Goal: Task Accomplishment & Management: Use online tool/utility

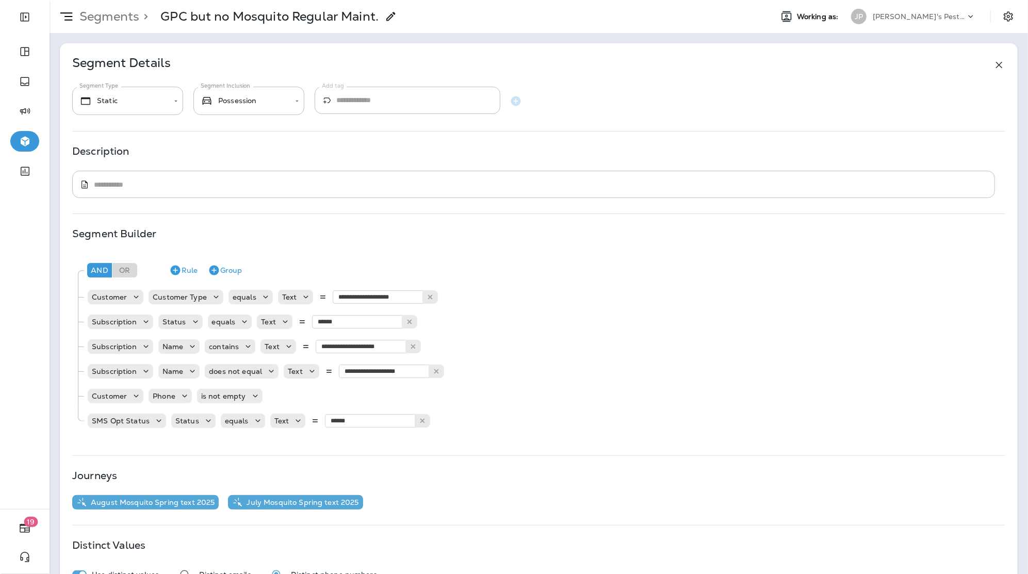
scroll to position [24, 0]
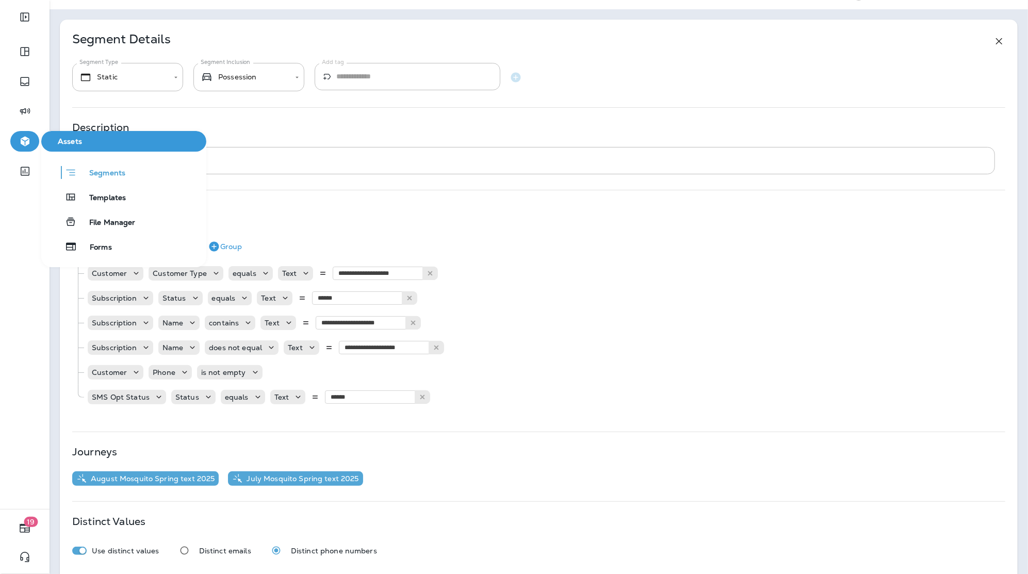
click at [20, 145] on icon "button" at bounding box center [25, 141] width 13 height 12
click at [98, 169] on span "Segments" at bounding box center [101, 174] width 49 height 10
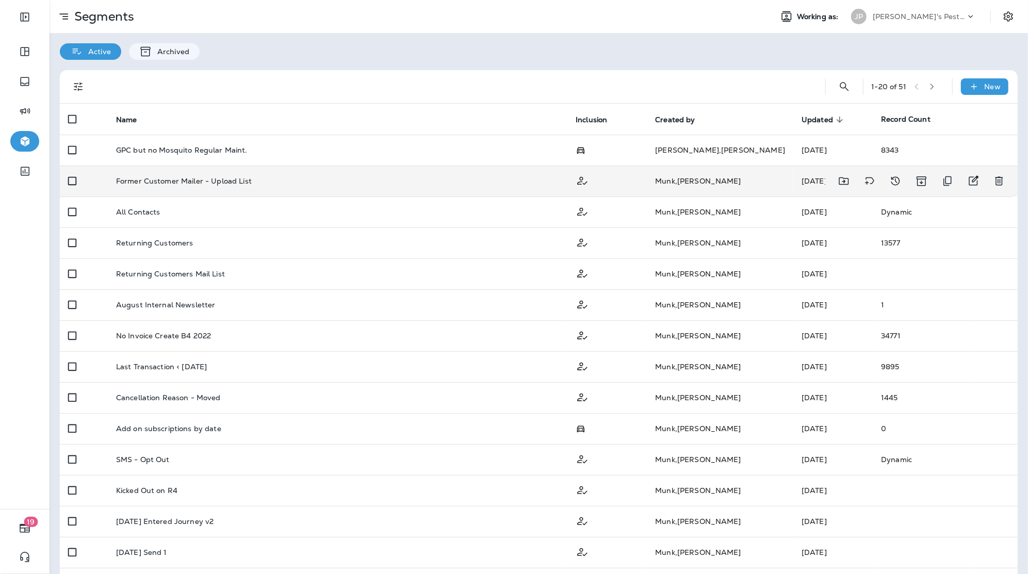
click at [990, 188] on div at bounding box center [922, 181] width 176 height 21
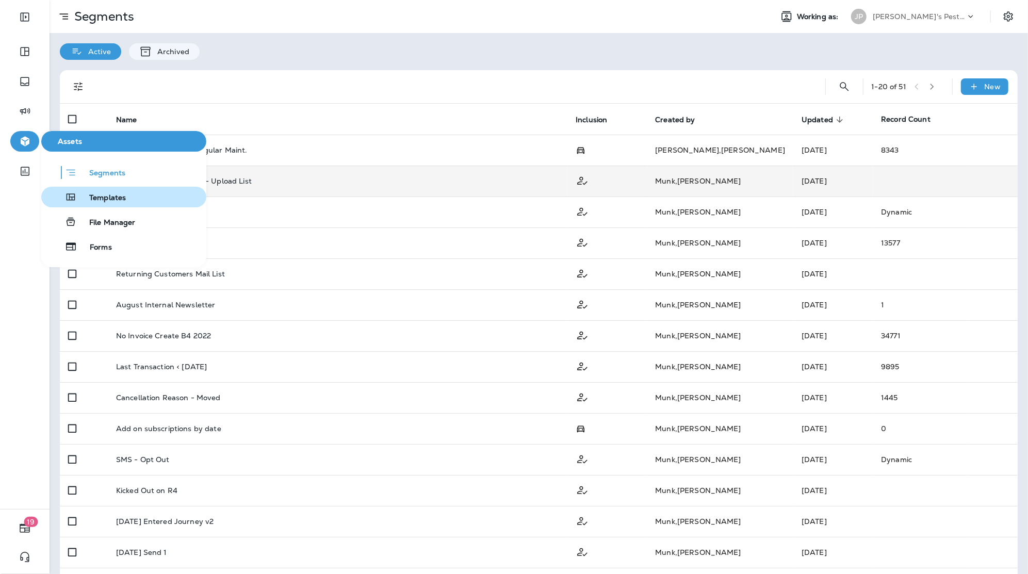
click at [107, 204] on button "Templates" at bounding box center [123, 197] width 165 height 21
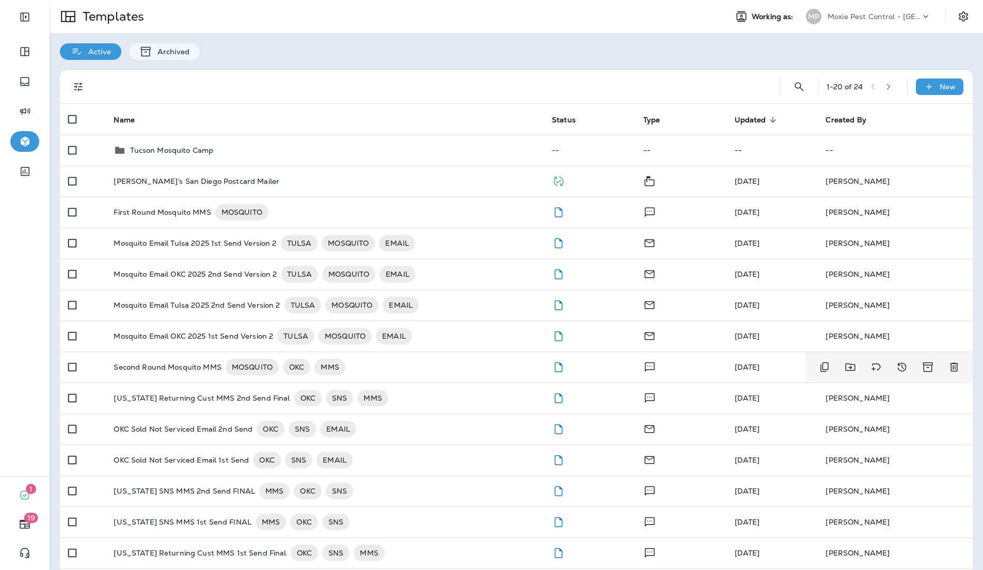
scroll to position [226, 0]
click at [852, 17] on p "Moxie Pest Control - [GEOGRAPHIC_DATA]" at bounding box center [873, 16] width 93 height 8
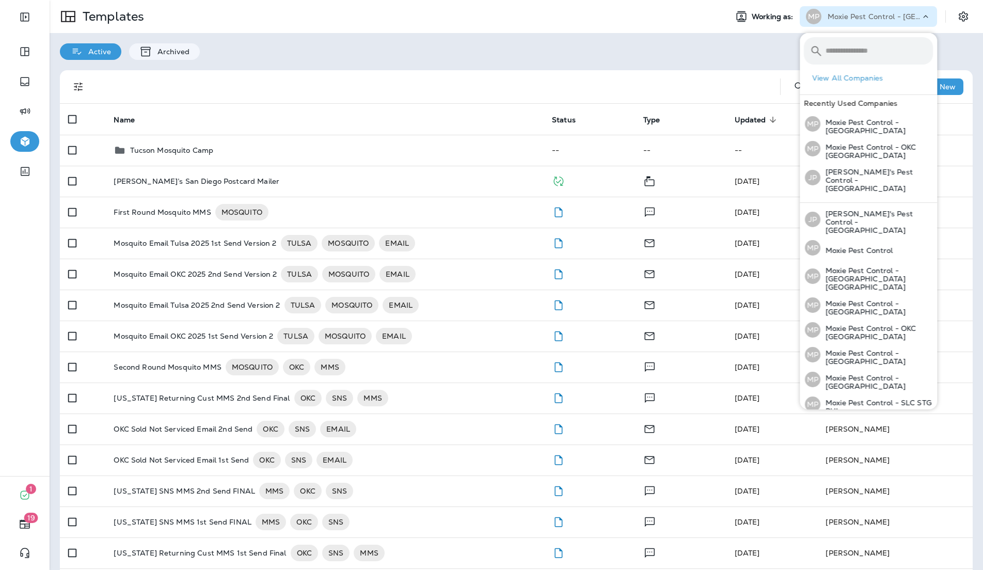
click at [733, 43] on div "Active Archived" at bounding box center [516, 46] width 933 height 27
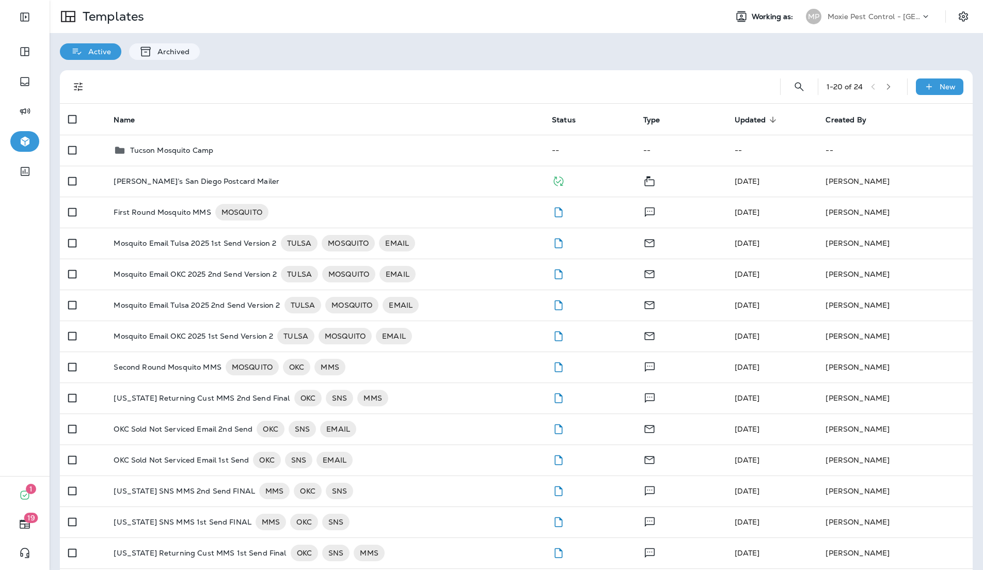
drag, startPoint x: 354, startPoint y: 11, endPoint x: 448, endPoint y: 13, distance: 94.5
click at [448, 13] on div "Templates" at bounding box center [384, 16] width 669 height 29
click at [890, 21] on div "Moxie Pest Control - [GEOGRAPHIC_DATA]" at bounding box center [873, 16] width 93 height 15
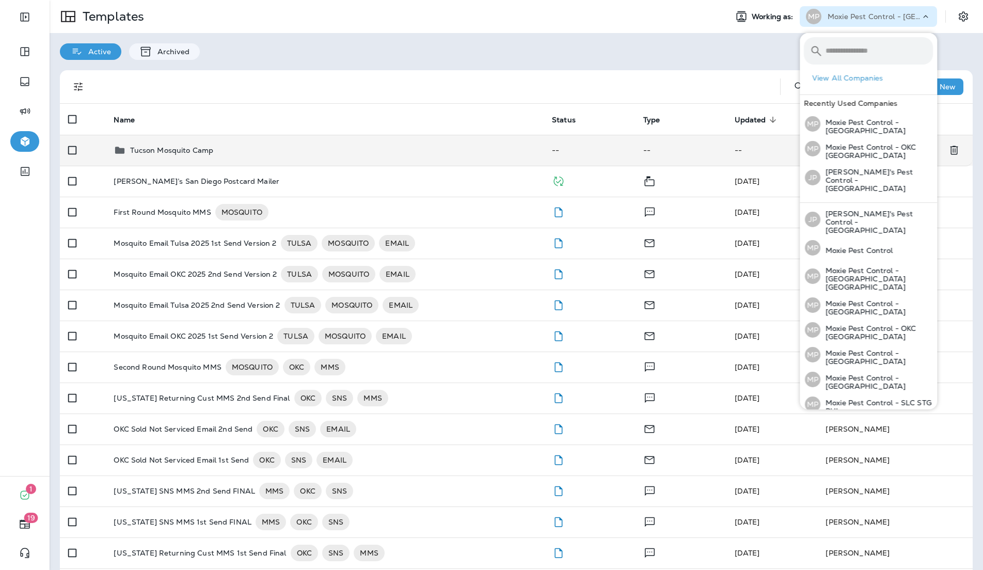
click at [194, 152] on p "Tucson Mosquito Camp" at bounding box center [171, 150] width 83 height 8
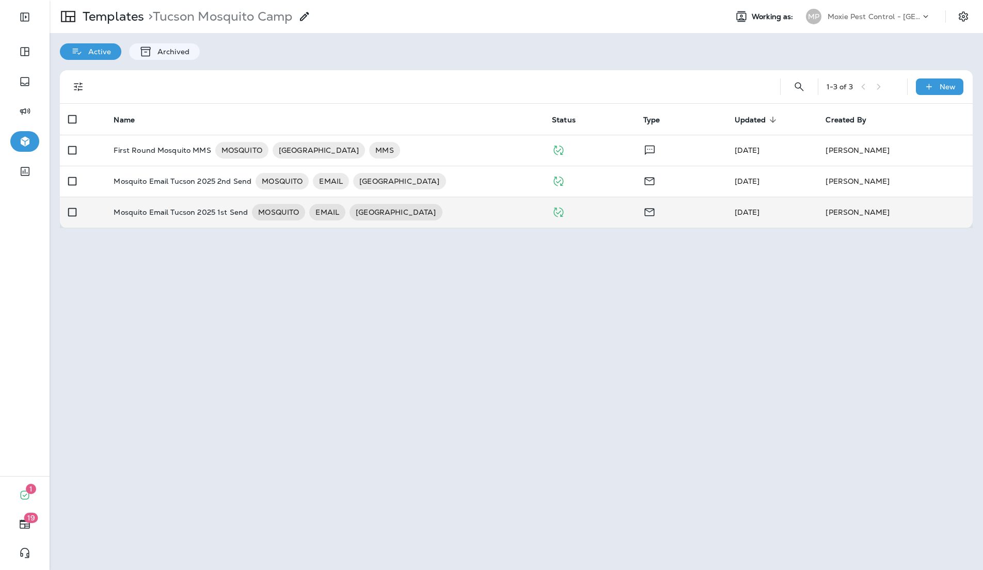
click at [149, 217] on p "Mosquito Email Tucson 2025 1st Send" at bounding box center [181, 212] width 134 height 17
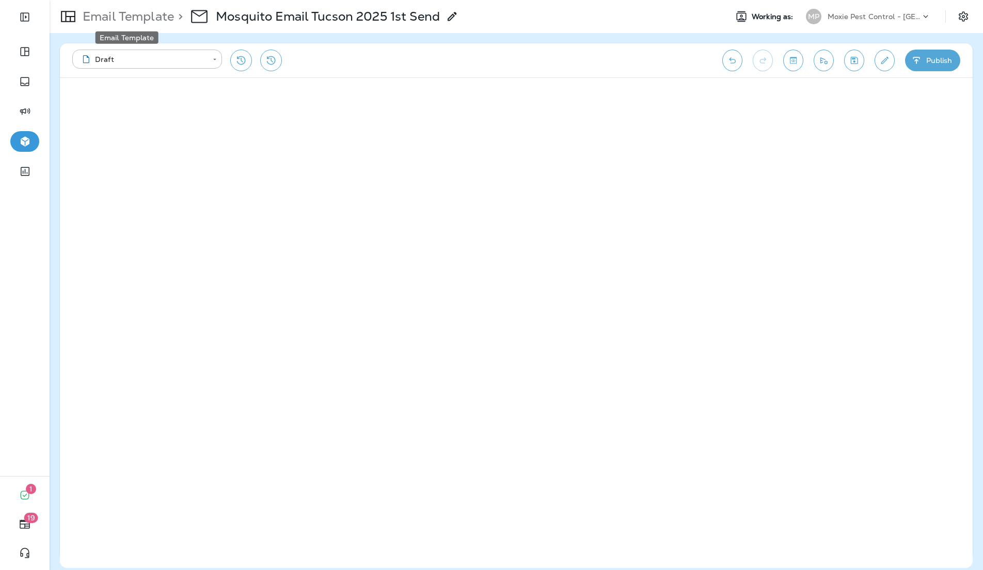
click at [149, 22] on p "Email Template" at bounding box center [125, 16] width 95 height 15
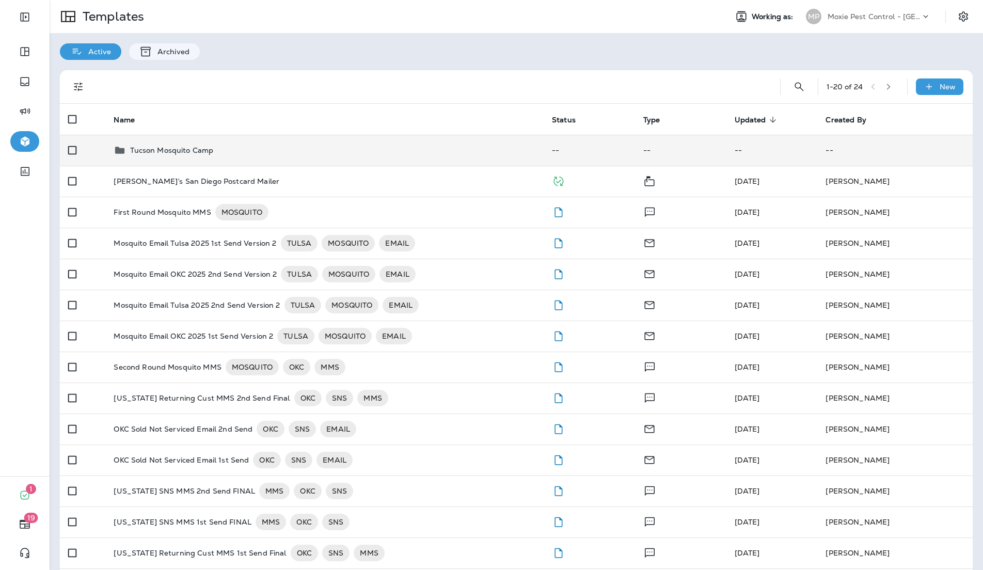
click at [194, 154] on p "Tucson Mosquito Camp" at bounding box center [171, 150] width 83 height 8
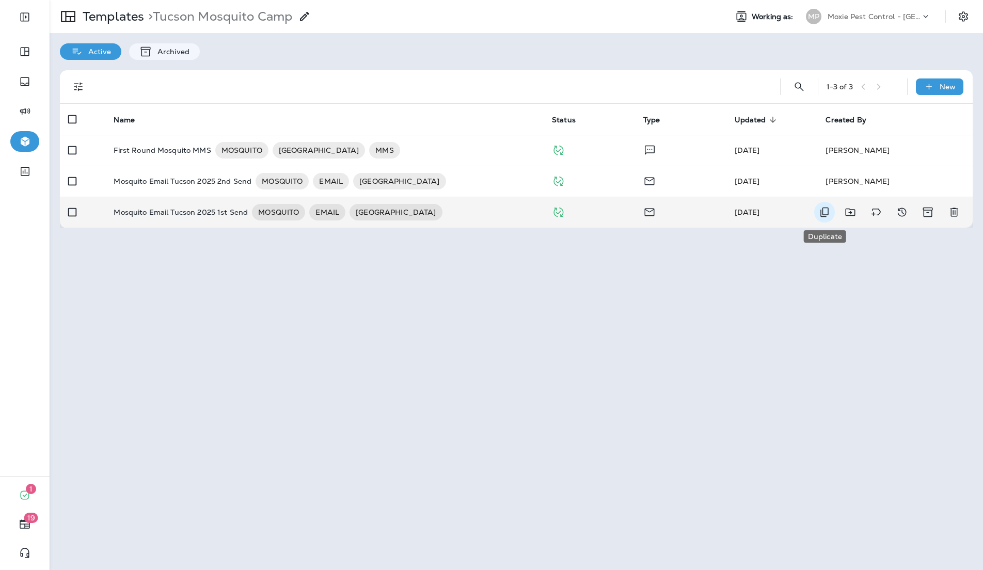
click at [825, 213] on icon "Duplicate" at bounding box center [824, 212] width 12 height 12
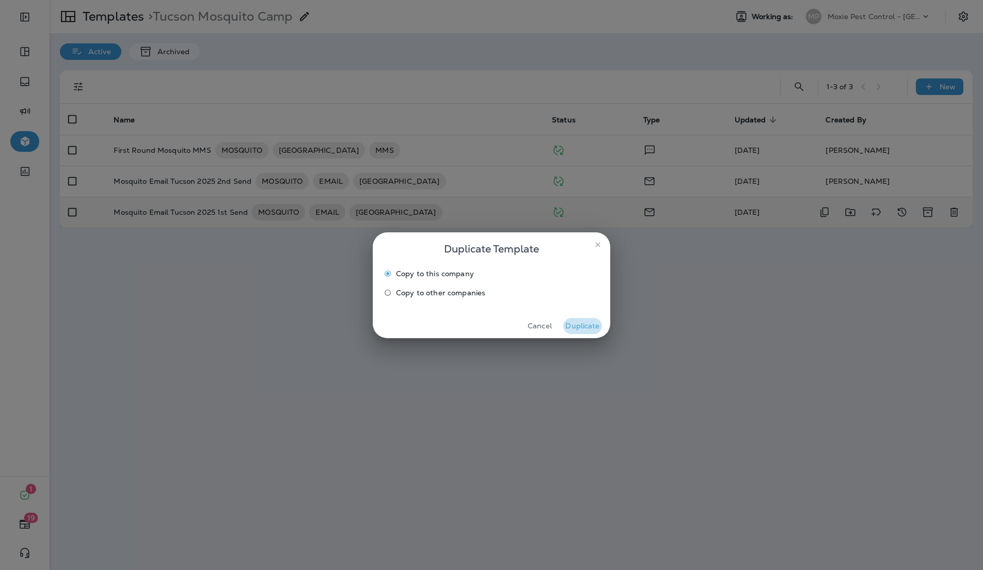
click at [574, 328] on button "Duplicate" at bounding box center [582, 326] width 39 height 16
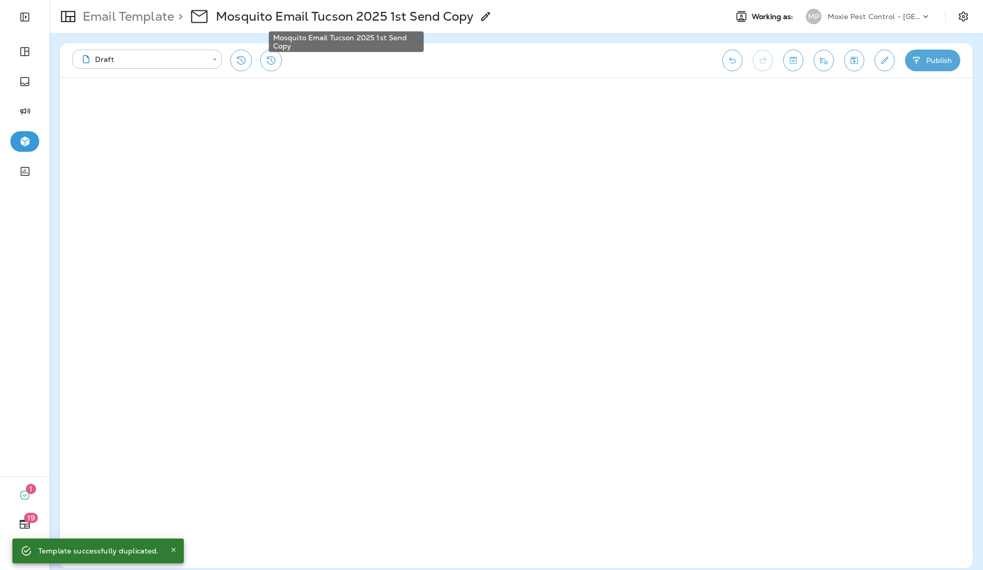
click at [358, 17] on p "Mosquito Email Tucson 2025 1st Send Copy" at bounding box center [345, 16] width 258 height 15
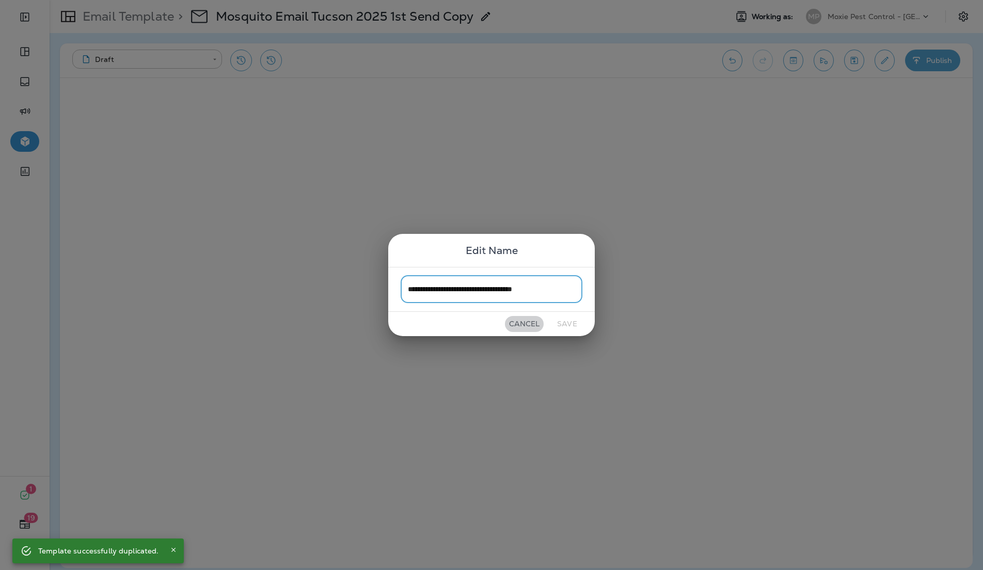
drag, startPoint x: 528, startPoint y: 322, endPoint x: 434, endPoint y: 127, distance: 216.3
click at [528, 322] on button "Cancel" at bounding box center [524, 324] width 39 height 16
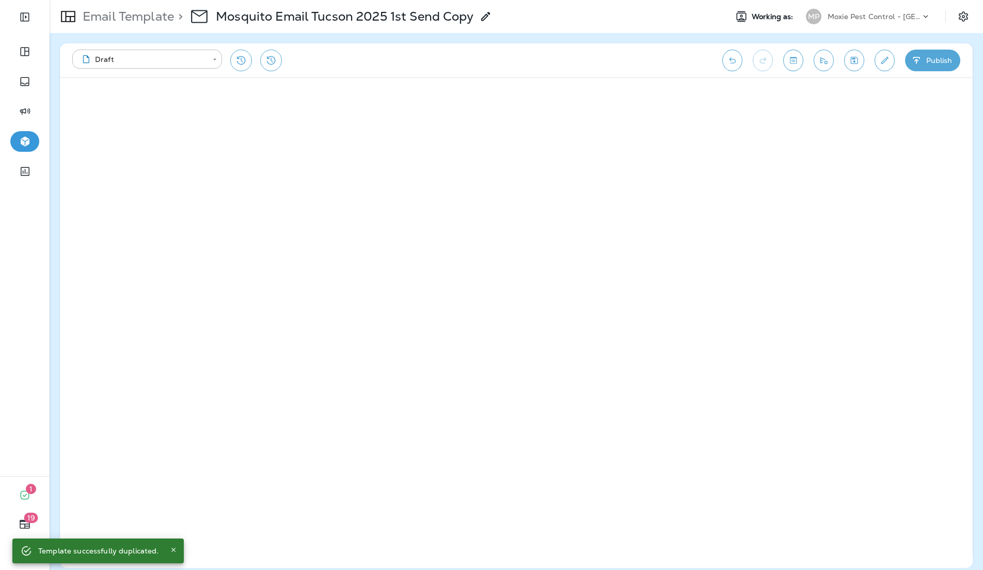
click at [400, 3] on div "> Mosquito Email Tucson 2025 1st Send Copy" at bounding box center [333, 16] width 318 height 29
click at [404, 17] on p "Mosquito Email Tucson 2025 1st Send Copy" at bounding box center [345, 16] width 258 height 15
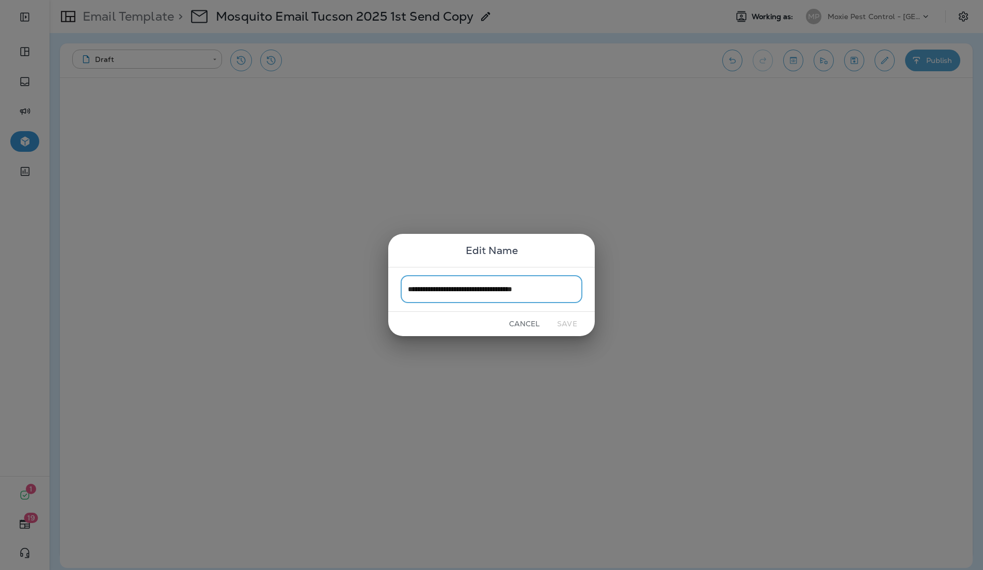
click at [535, 288] on input "**********" at bounding box center [491, 289] width 182 height 27
type input "**********"
click at [577, 327] on button "Save" at bounding box center [567, 324] width 39 height 16
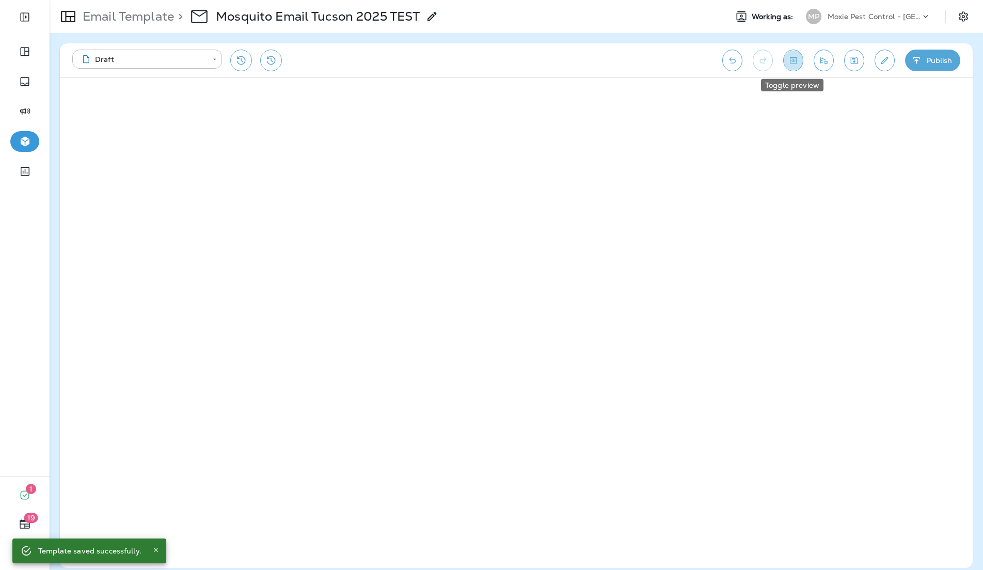
click at [797, 63] on icon "Toggle preview" at bounding box center [793, 60] width 11 height 10
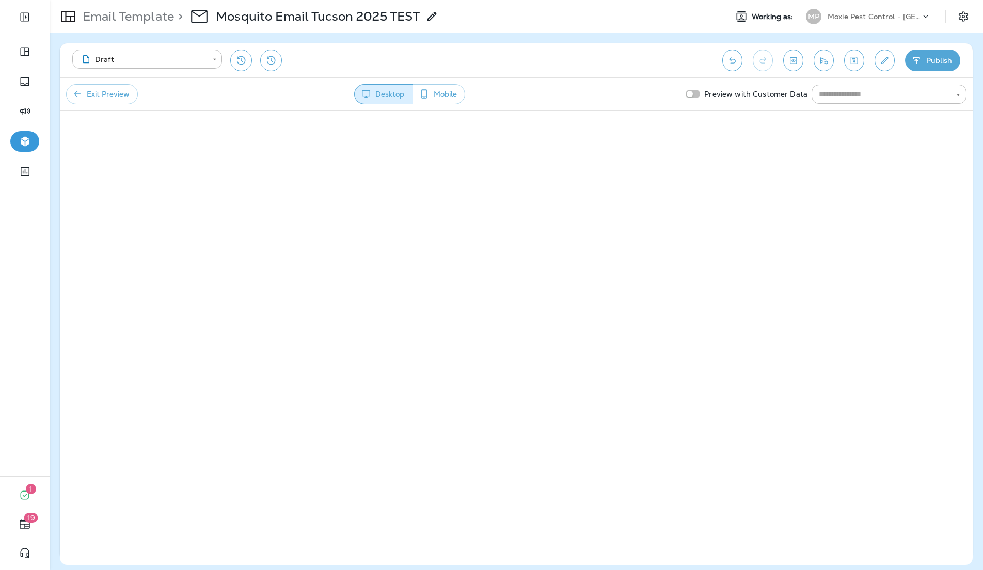
click at [444, 96] on button "Mobile" at bounding box center [438, 94] width 53 height 20
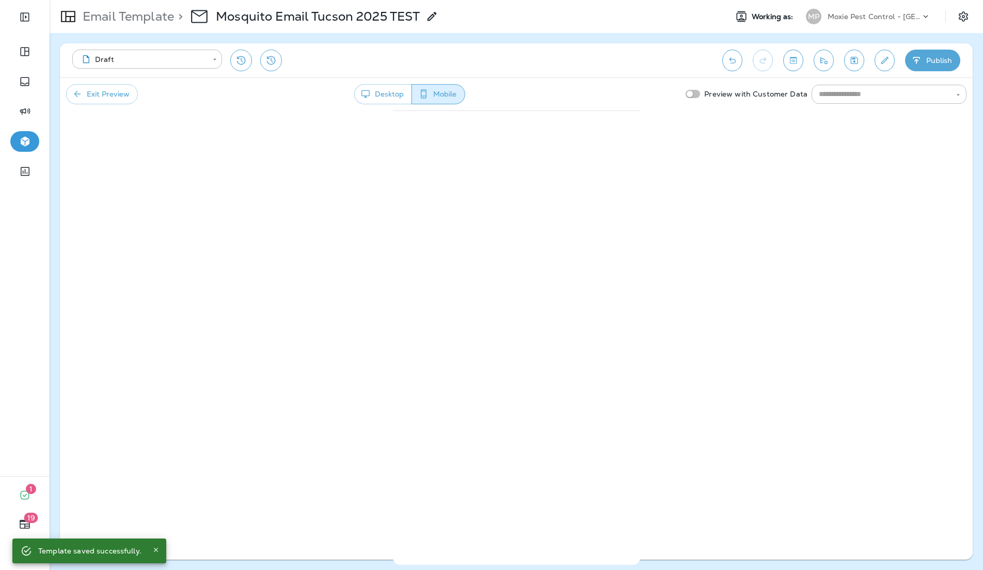
drag, startPoint x: 383, startPoint y: 102, endPoint x: 292, endPoint y: 105, distance: 91.4
click at [382, 102] on button "Desktop" at bounding box center [383, 94] width 58 height 20
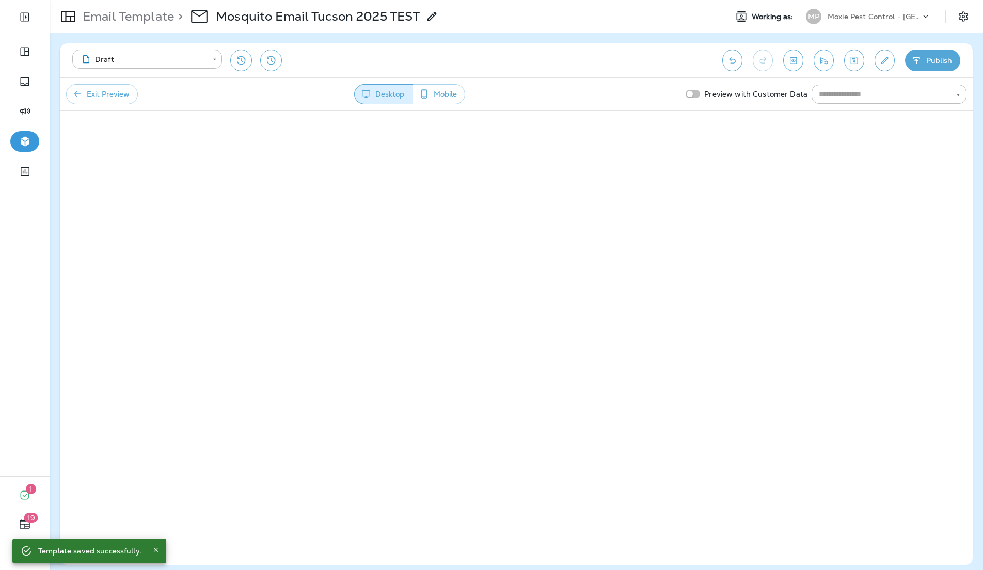
click at [74, 98] on icon "button" at bounding box center [77, 94] width 10 height 10
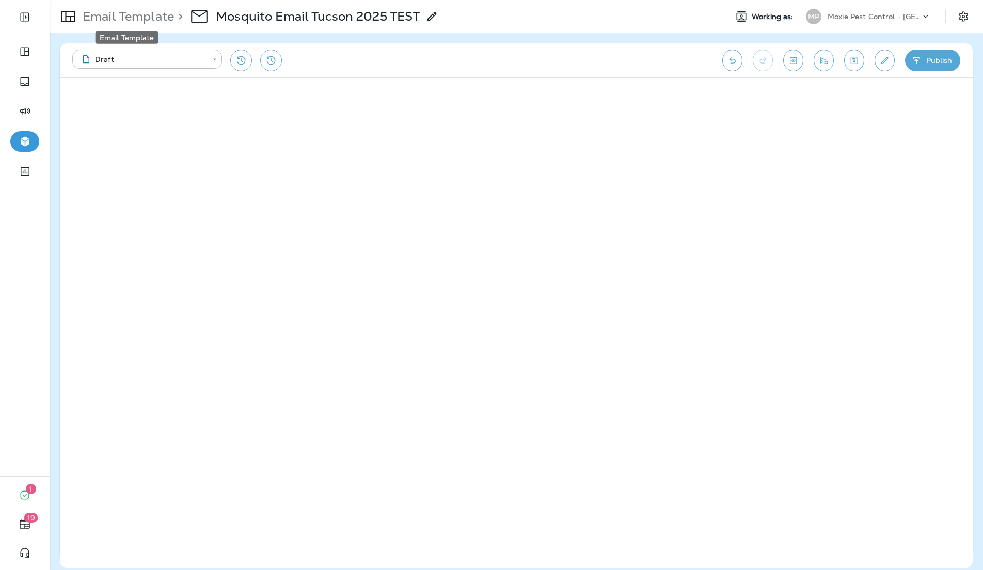
click at [141, 11] on p "Email Template" at bounding box center [125, 16] width 95 height 15
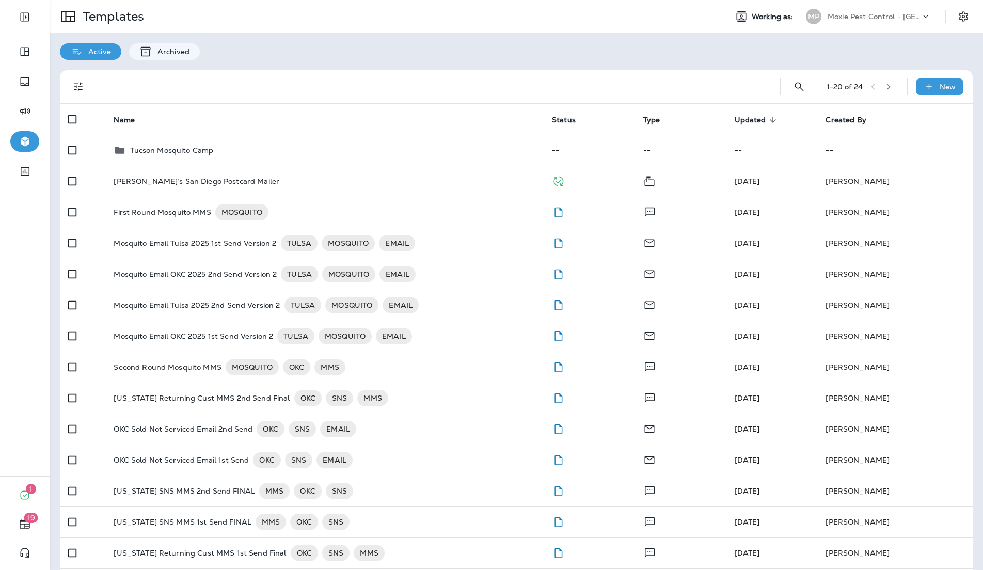
click at [529, 43] on div "Active Archived" at bounding box center [516, 46] width 933 height 27
click at [555, 57] on div "Active Archived" at bounding box center [516, 46] width 933 height 27
click at [896, 44] on div "Active Archived" at bounding box center [516, 46] width 933 height 27
click at [867, 24] on div "Moxie Pest Control - [GEOGRAPHIC_DATA]" at bounding box center [873, 16] width 93 height 15
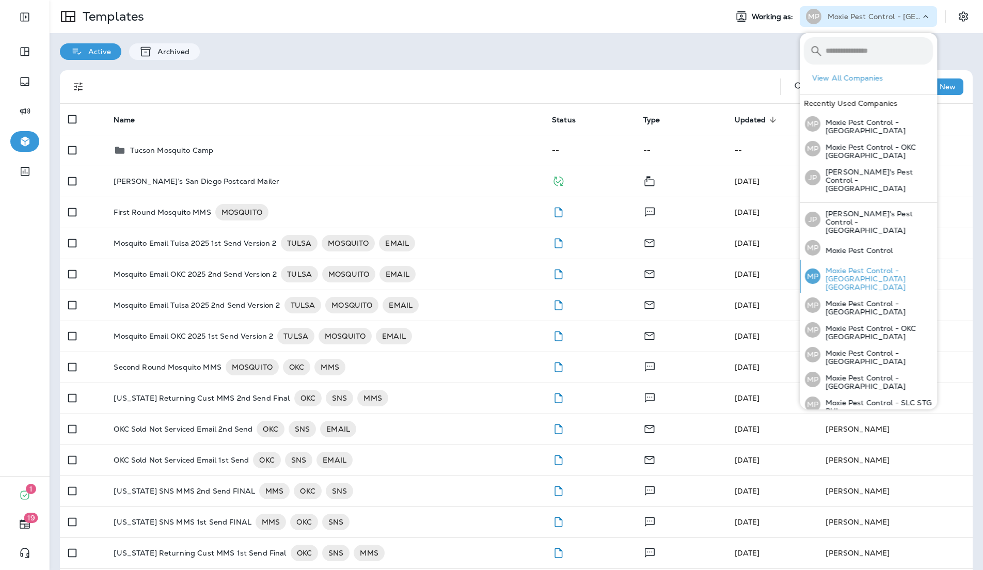
click at [859, 266] on p "Moxie Pest Control - [GEOGRAPHIC_DATA] [GEOGRAPHIC_DATA]" at bounding box center [876, 278] width 113 height 25
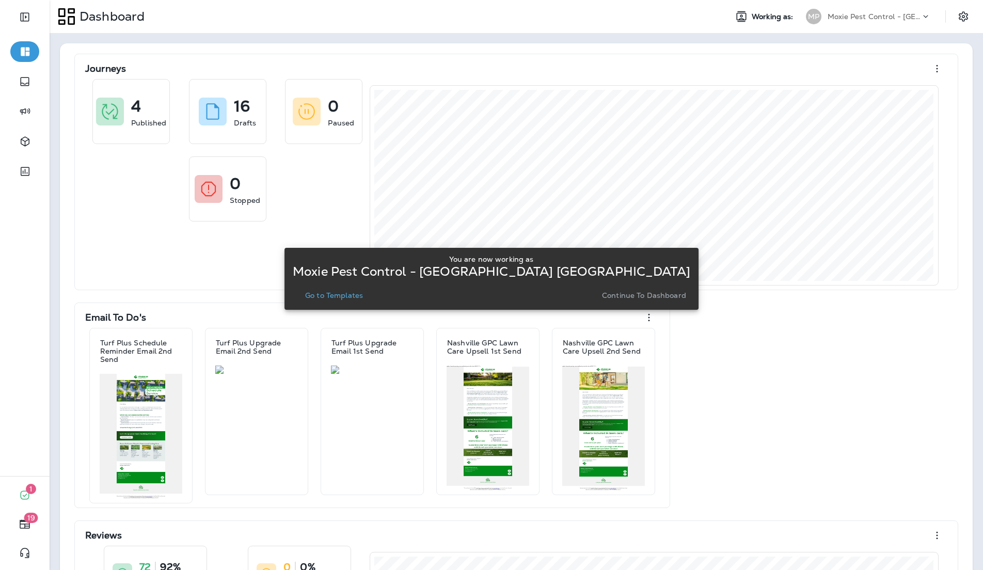
click at [363, 295] on p "Go to Templates" at bounding box center [334, 295] width 58 height 8
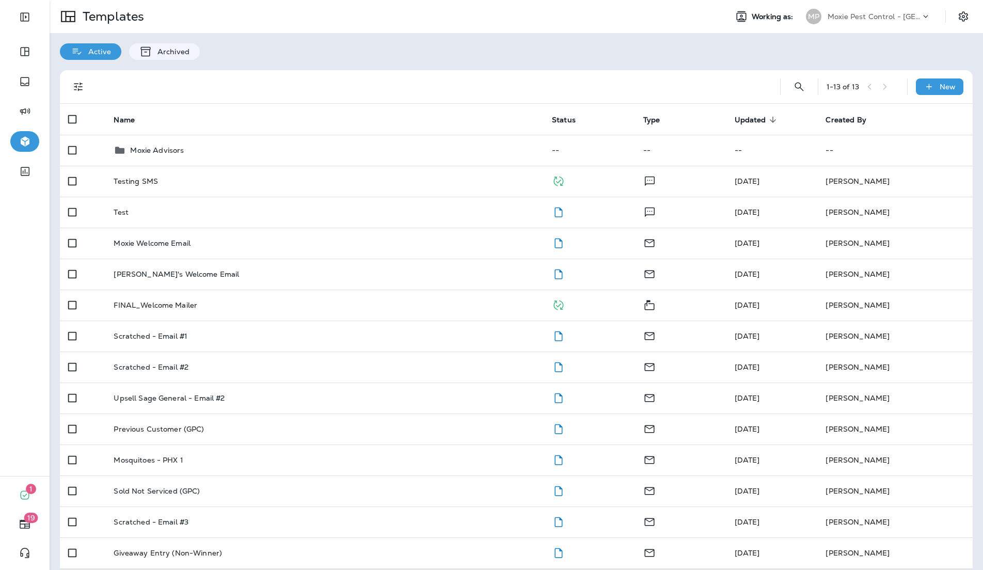
click at [429, 77] on div at bounding box center [430, 86] width 666 height 33
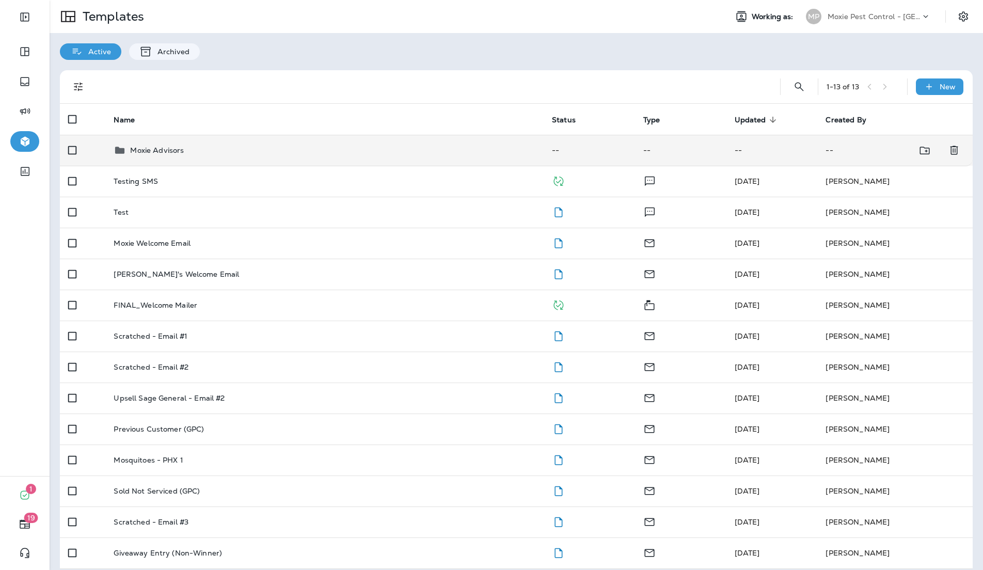
click at [135, 146] on p "Moxie Advisors" at bounding box center [157, 150] width 54 height 8
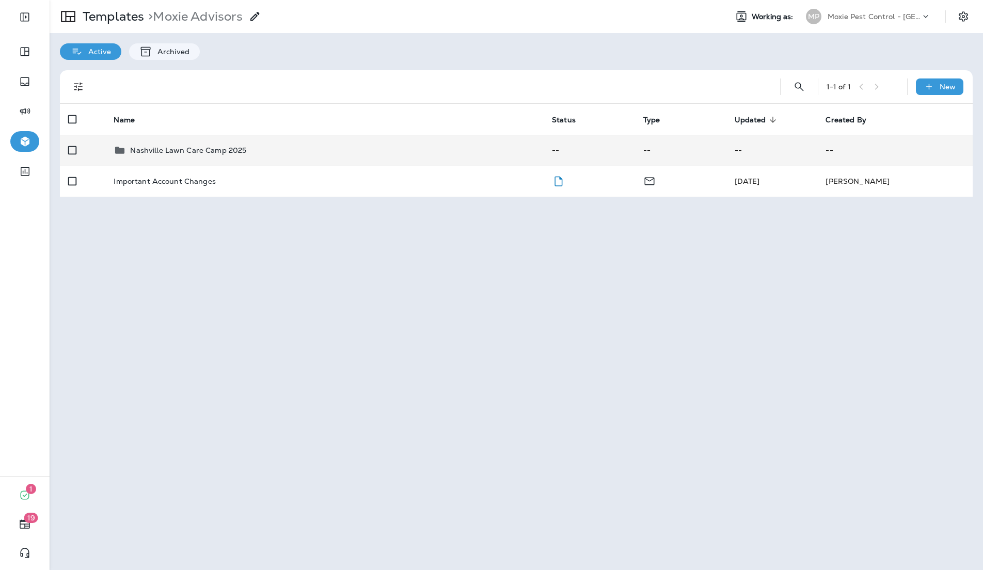
click at [228, 146] on p "Nashville Lawn Care Camp 2025" at bounding box center [188, 150] width 116 height 8
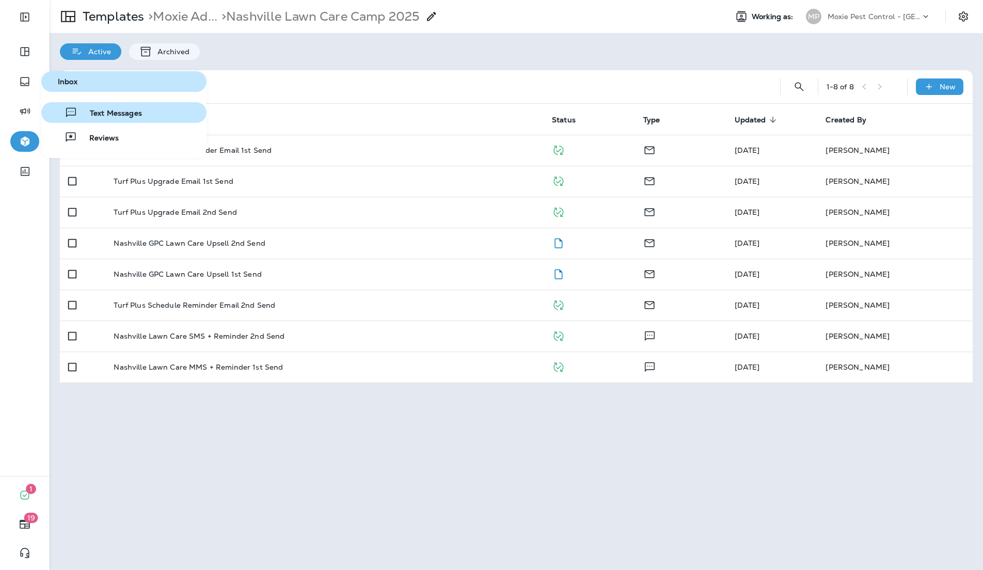
click at [71, 109] on icon "button" at bounding box center [71, 112] width 13 height 12
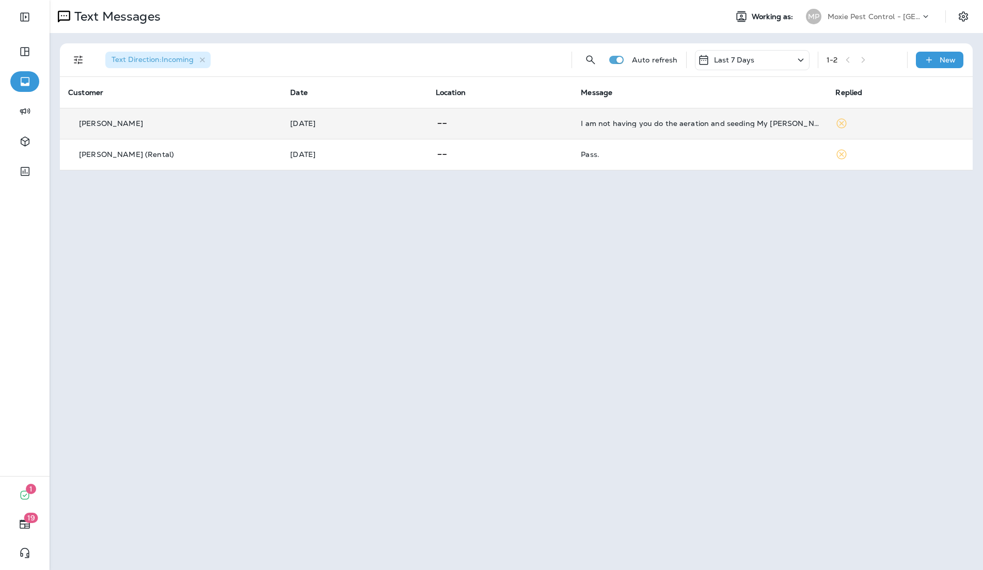
click at [682, 119] on div "I am not having you do the aeration and seeding My [PERSON_NAME] does this" at bounding box center [700, 123] width 238 height 8
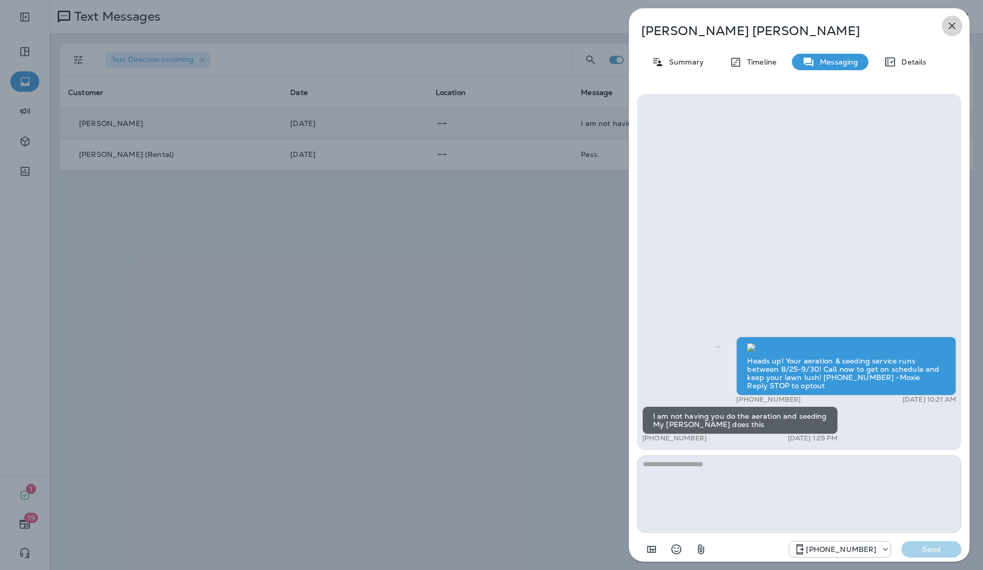
click at [957, 25] on button "button" at bounding box center [951, 25] width 21 height 21
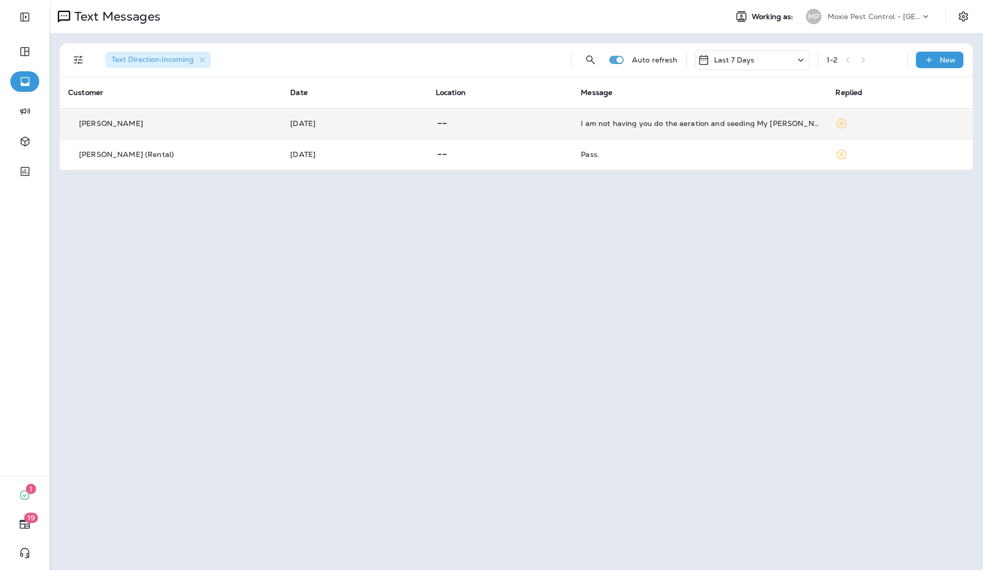
click at [74, 62] on icon "Filters" at bounding box center [78, 60] width 9 height 9
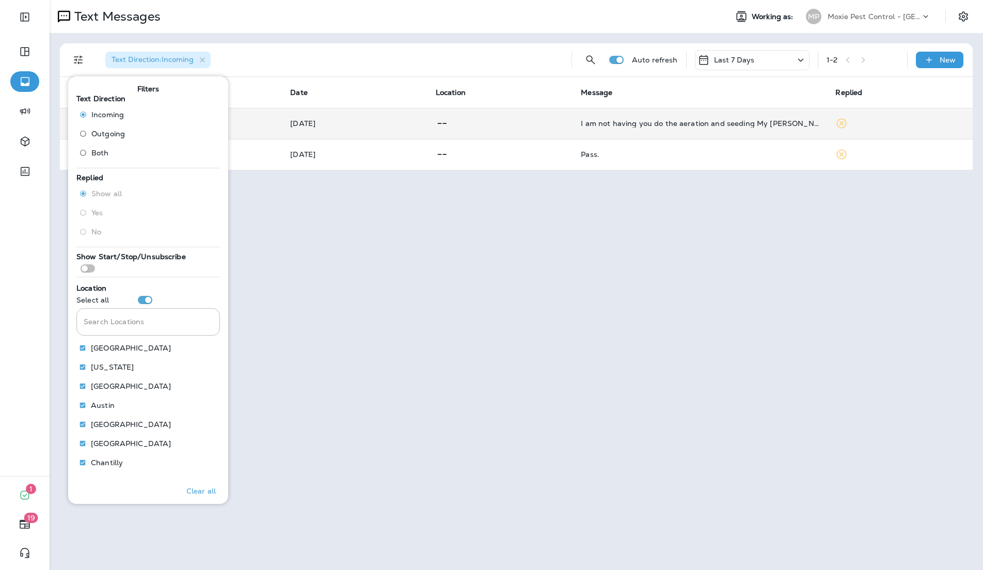
click at [429, 249] on div "Text Messages Working as: MP Moxie Pest Control - [GEOGRAPHIC_DATA] Hendersonvi…" at bounding box center [516, 285] width 933 height 570
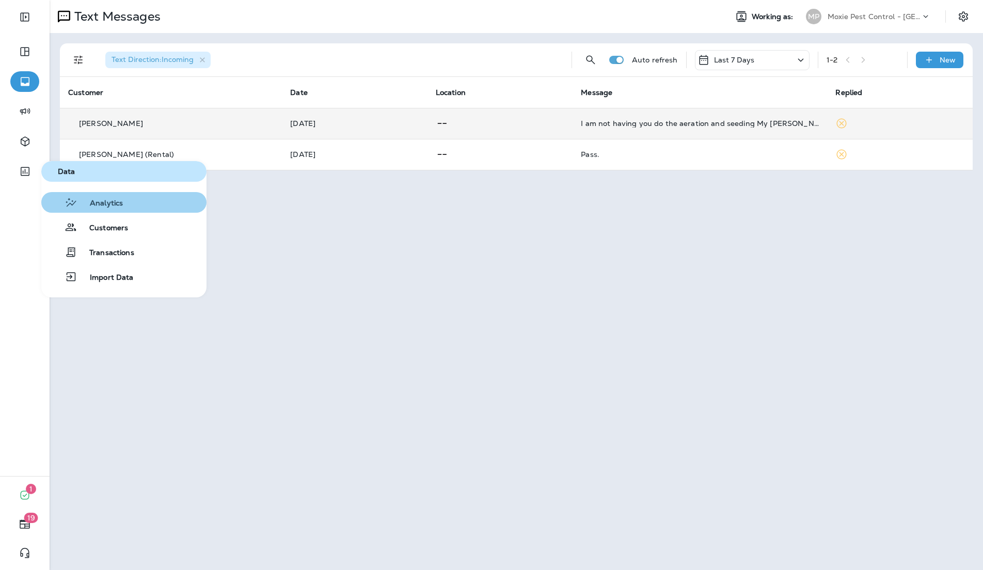
click at [88, 203] on span "Analytics" at bounding box center [99, 204] width 45 height 10
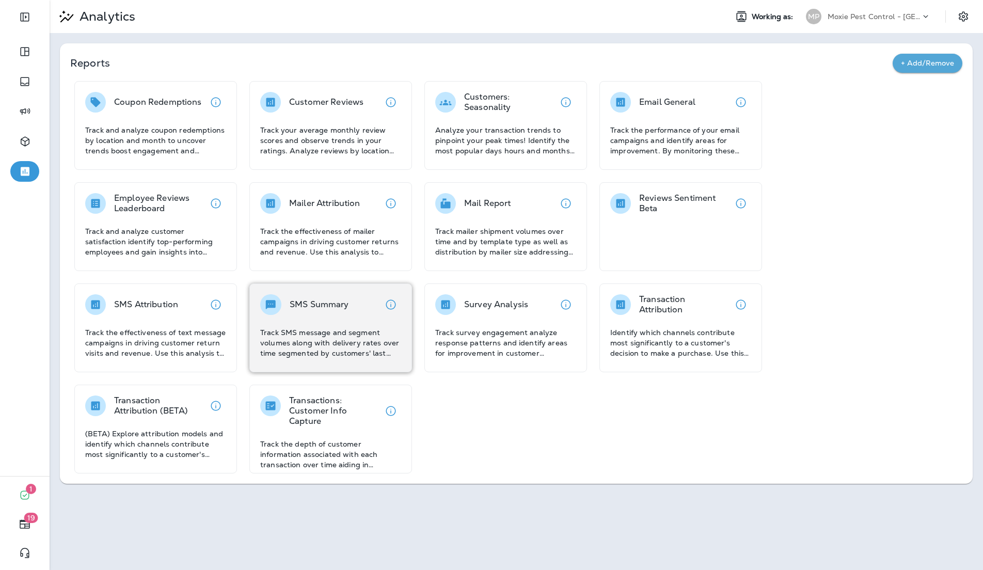
click at [299, 320] on div "SMS Summary Track SMS message and segment volumes along with delivery rates ove…" at bounding box center [330, 326] width 141 height 64
